Goal: Task Accomplishment & Management: Manage account settings

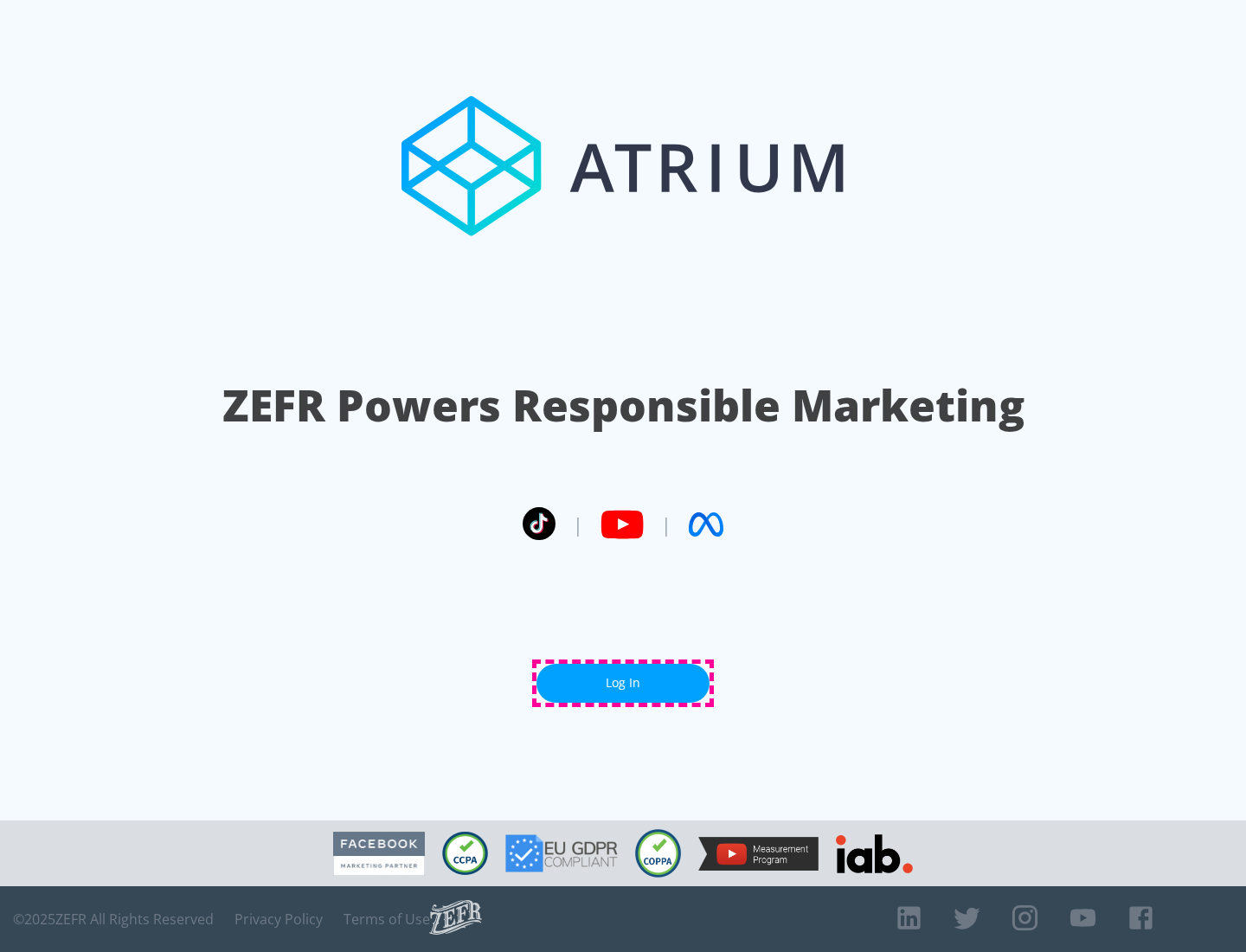
click at [623, 683] on link "Log In" at bounding box center [623, 684] width 173 height 39
